Goal: Find specific page/section: Find specific page/section

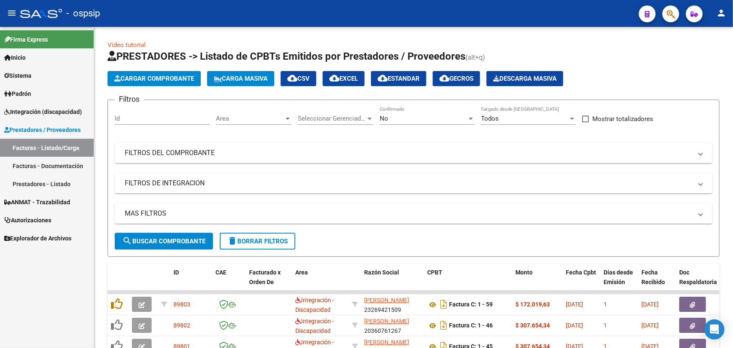
scroll to position [11, 0]
click at [221, 155] on mat-panel-title "FILTROS DEL COMPROBANTE" at bounding box center [409, 152] width 568 height 9
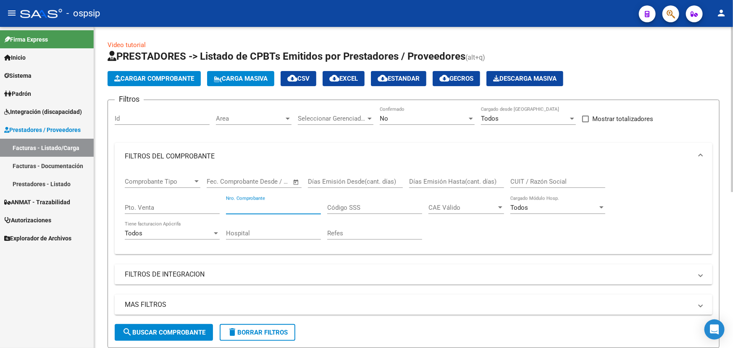
click at [257, 208] on input "Nro. Comprobante" at bounding box center [273, 208] width 95 height 8
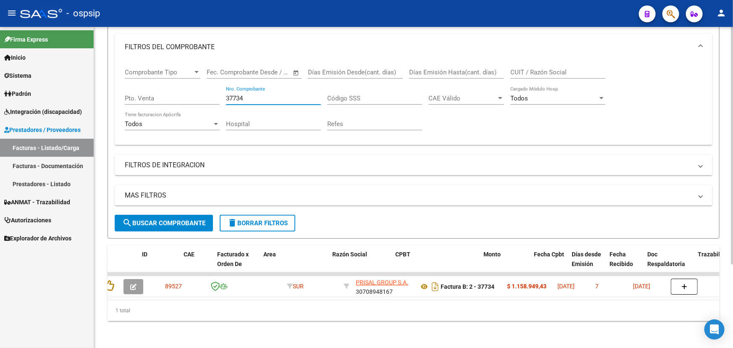
scroll to position [0, 0]
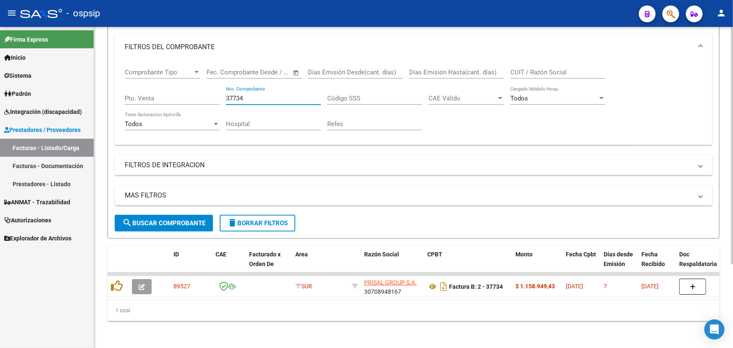
click at [227, 95] on input "37734" at bounding box center [273, 99] width 95 height 8
type input "37713"
click at [229, 87] on div "37713 Nro. Comprobante" at bounding box center [273, 96] width 95 height 18
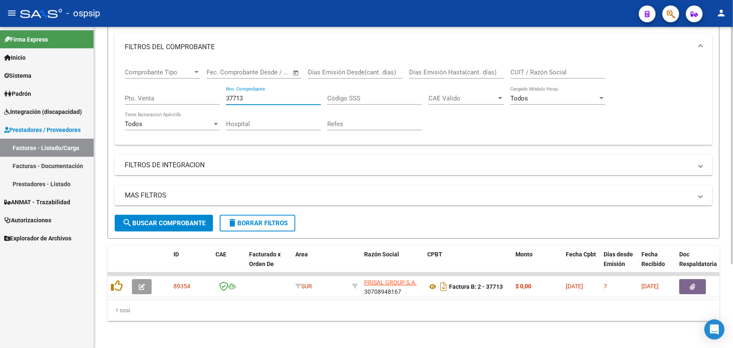
click at [228, 95] on input "37713" at bounding box center [273, 99] width 95 height 8
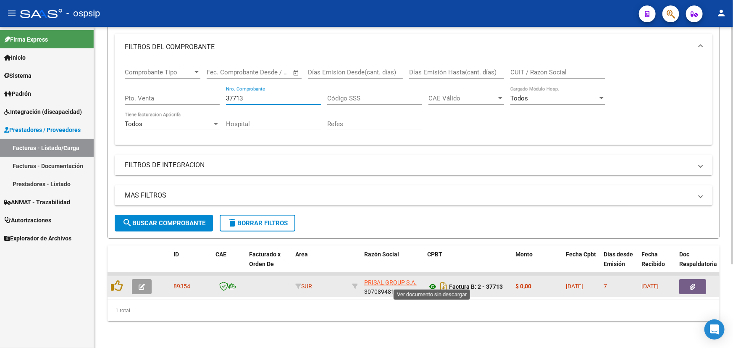
click at [429, 282] on icon at bounding box center [432, 287] width 11 height 10
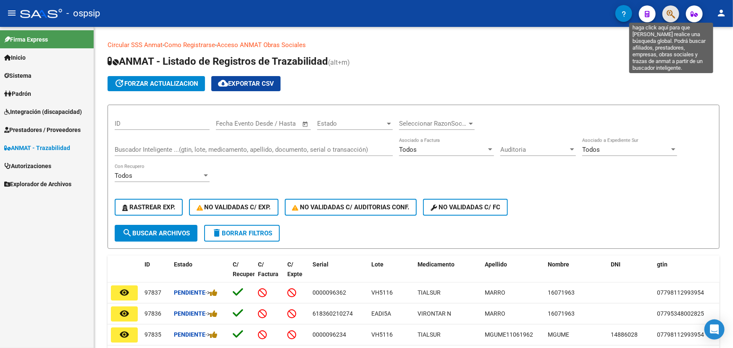
click at [669, 11] on icon "button" at bounding box center [671, 14] width 8 height 10
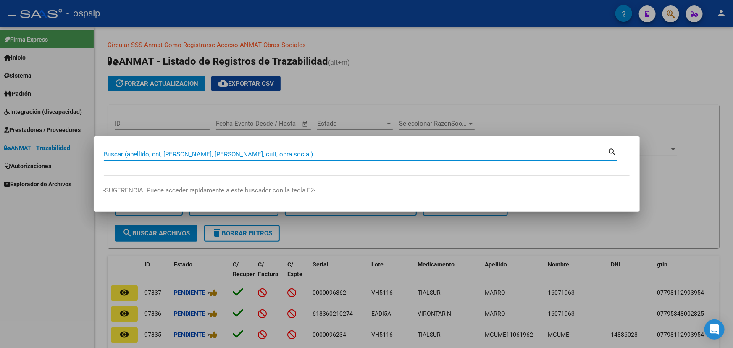
drag, startPoint x: 243, startPoint y: 150, endPoint x: 234, endPoint y: 154, distance: 9.6
paste input "23700342"
type input "23700342"
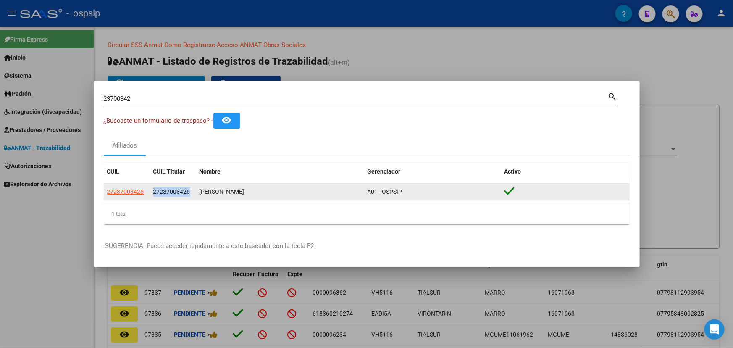
drag, startPoint x: 154, startPoint y: 193, endPoint x: 190, endPoint y: 192, distance: 35.7
click at [190, 192] on div "27237003425" at bounding box center [173, 192] width 40 height 10
copy span "27237003425"
